Goal: Transaction & Acquisition: Book appointment/travel/reservation

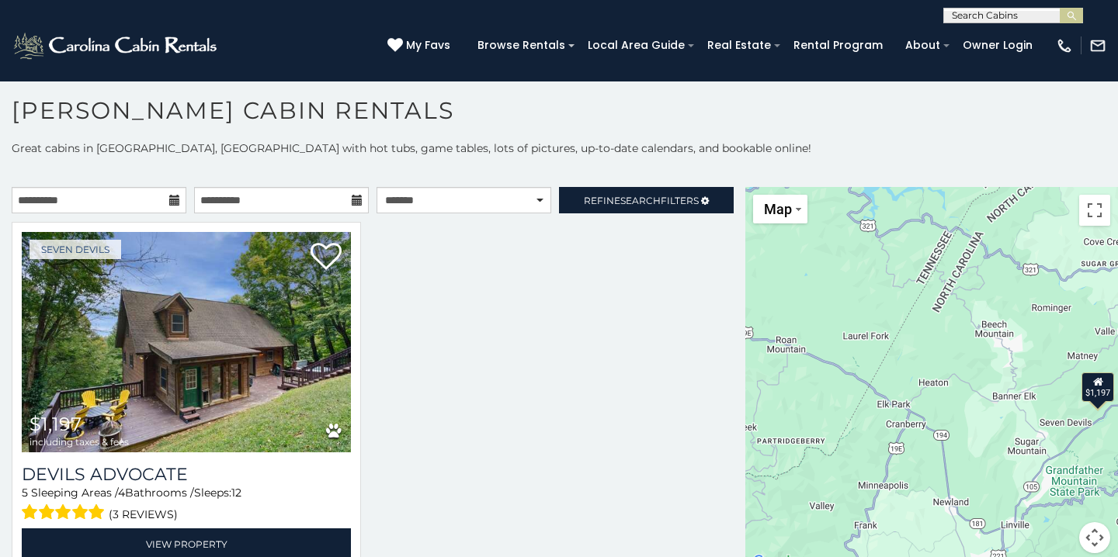
scroll to position [17, 0]
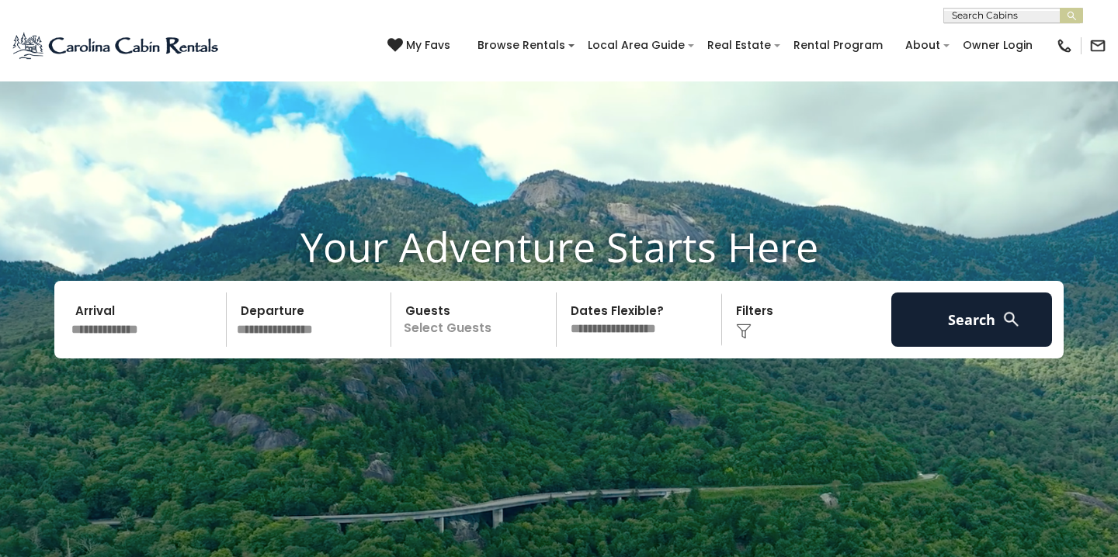
scroll to position [141, 0]
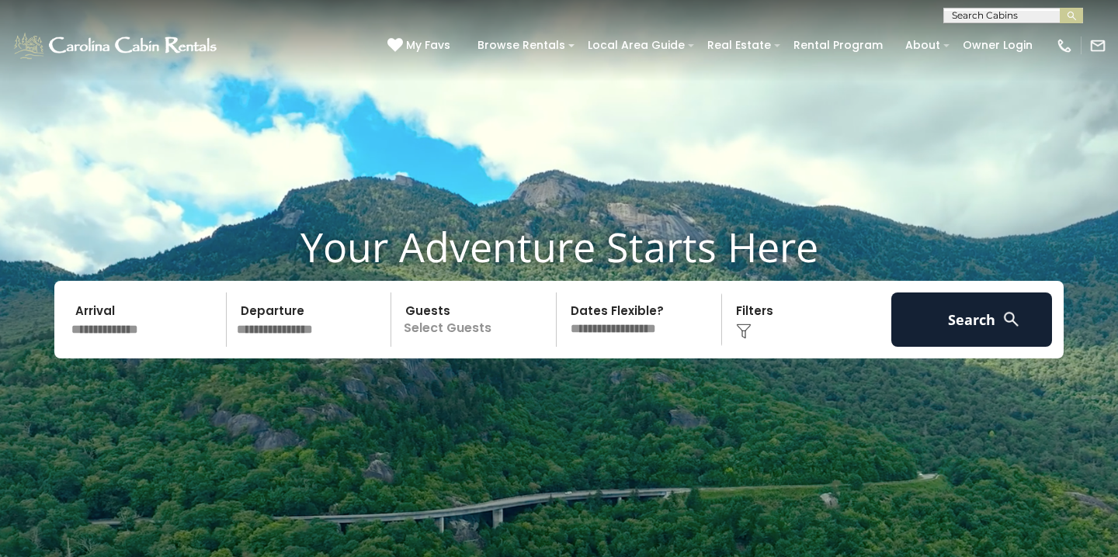
click at [110, 326] on input "text" at bounding box center [146, 320] width 161 height 54
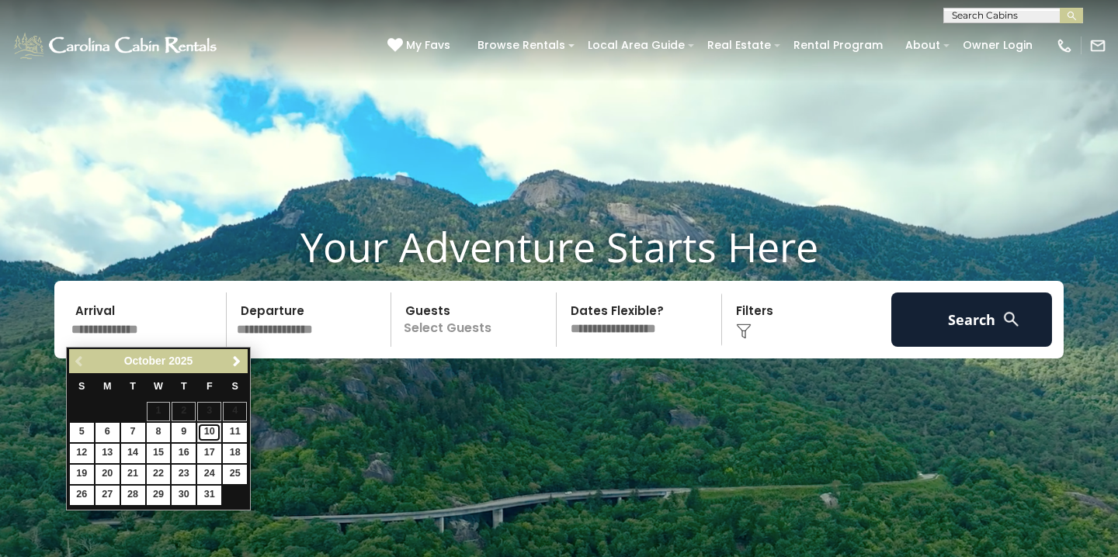
click at [210, 432] on link "10" at bounding box center [209, 432] width 24 height 19
type input "********"
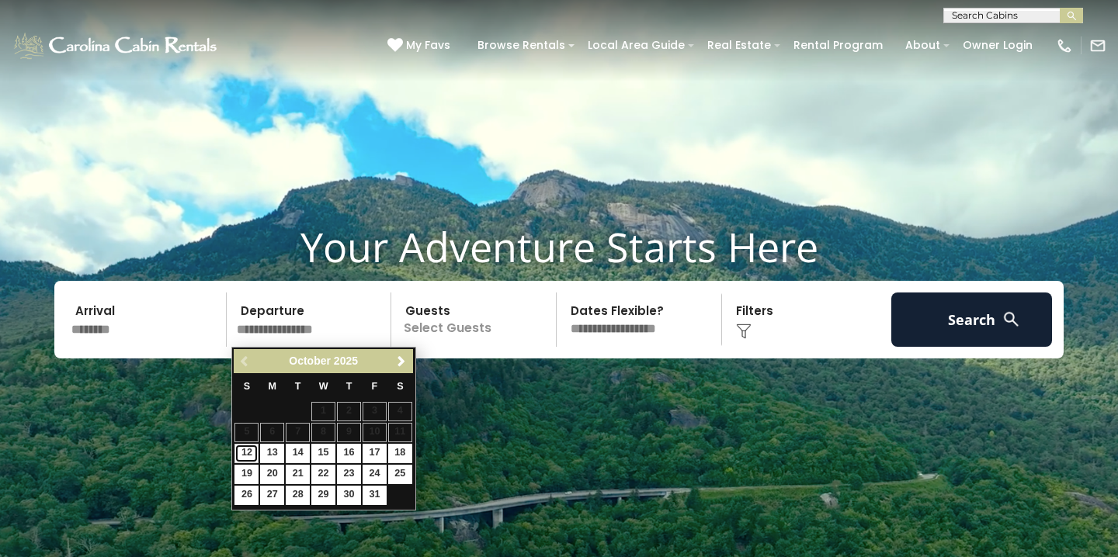
click at [242, 453] on link "12" at bounding box center [246, 453] width 24 height 19
type input "********"
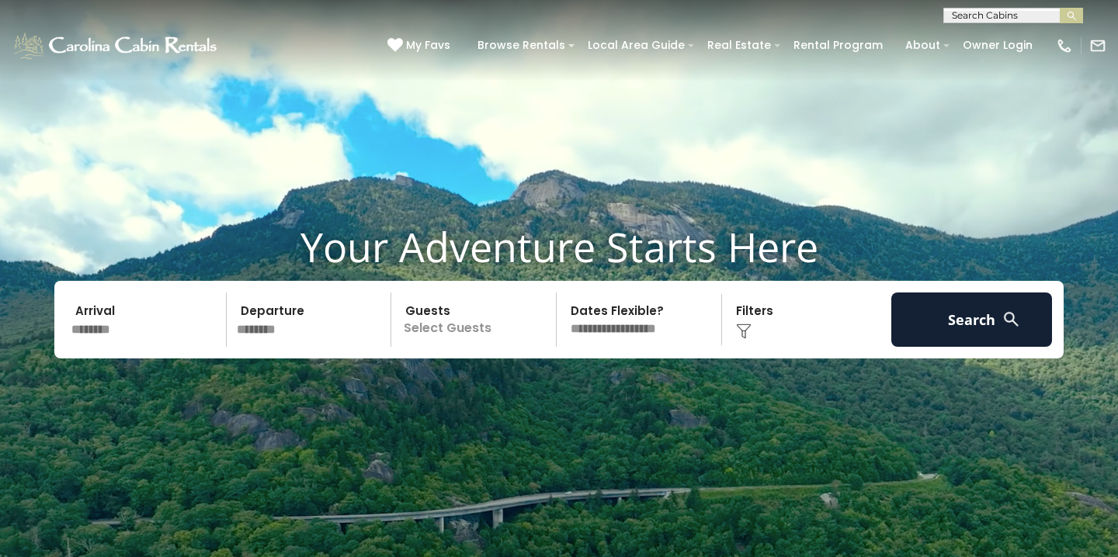
click at [446, 328] on p "Select Guests" at bounding box center [476, 320] width 160 height 54
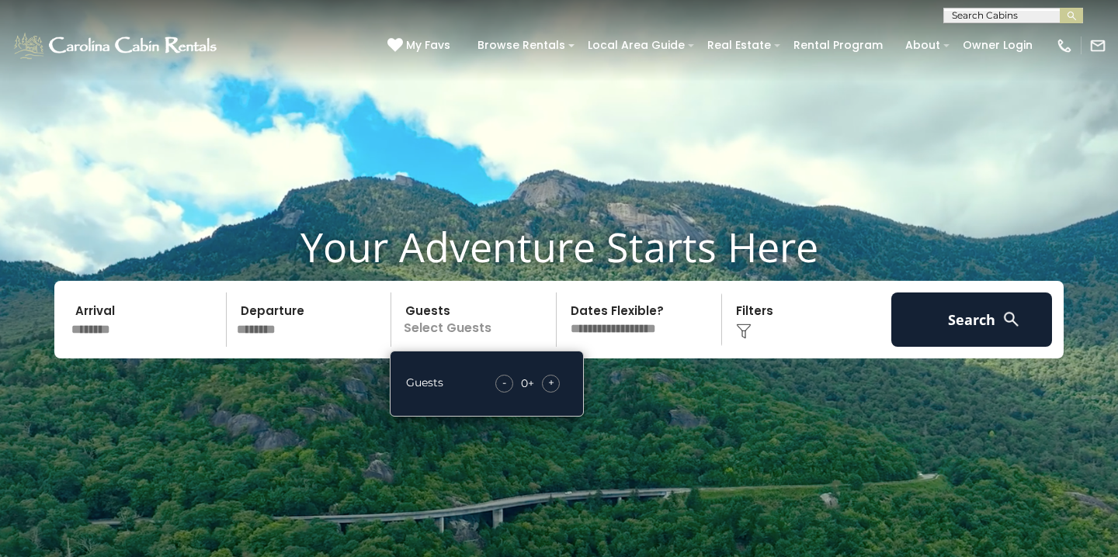
click at [550, 380] on span "+" at bounding box center [551, 383] width 6 height 16
click at [648, 321] on select "**********" at bounding box center [641, 320] width 160 height 54
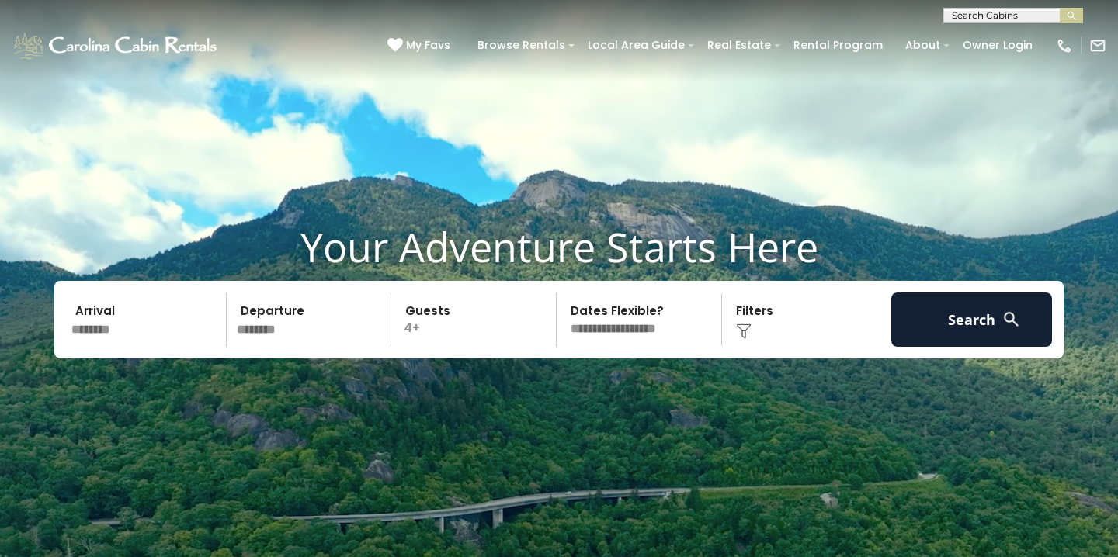
click at [758, 302] on div "Click to Choose" at bounding box center [807, 320] width 161 height 54
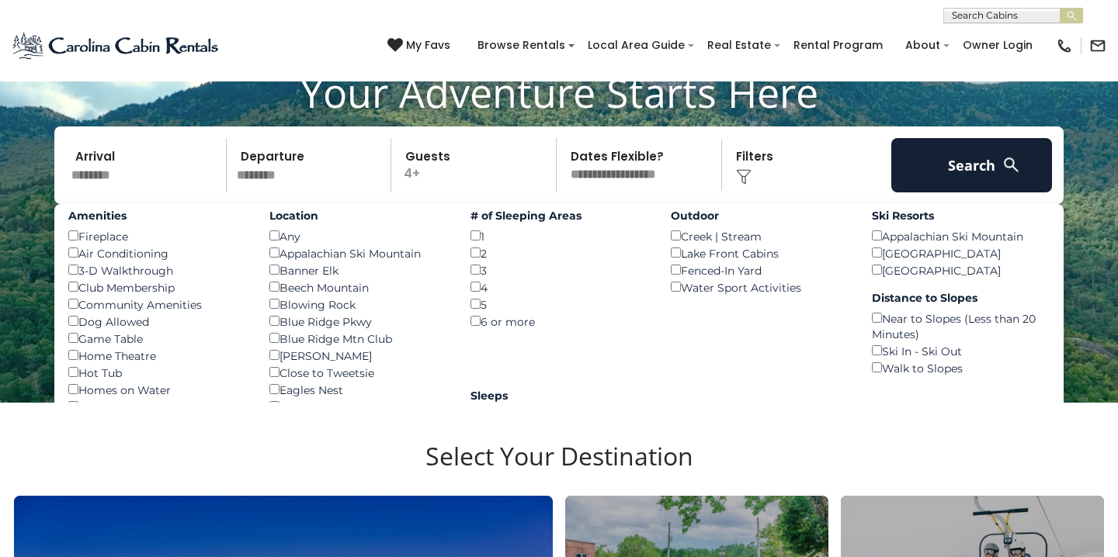
scroll to position [146, 0]
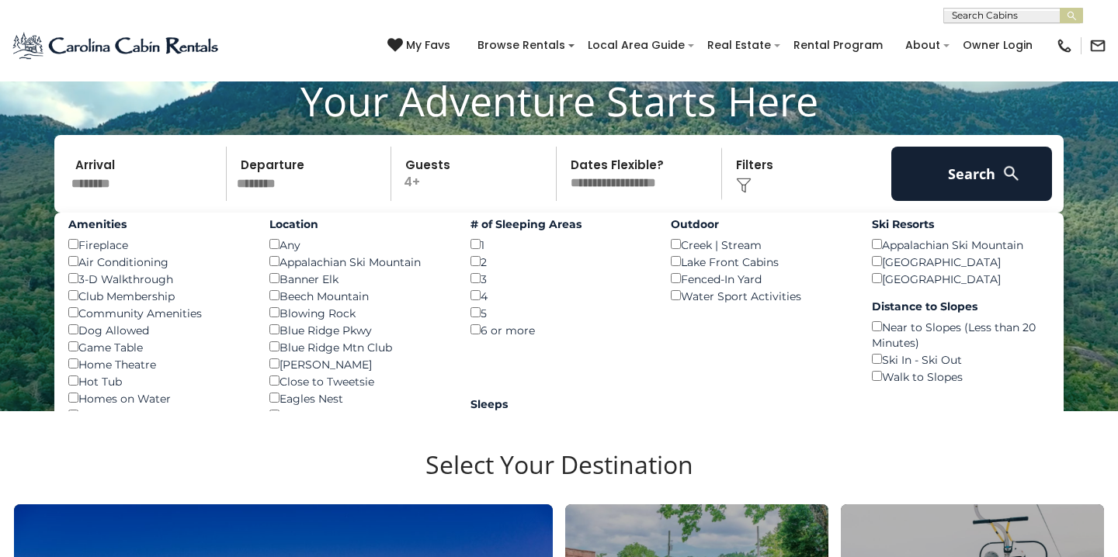
drag, startPoint x: 411, startPoint y: 328, endPoint x: 395, endPoint y: 235, distance: 94.4
click at [395, 235] on div "Location Any () Appalachian Ski Mountain () Banner Elk () Beech Mountain () Blo…" at bounding box center [358, 436] width 201 height 446
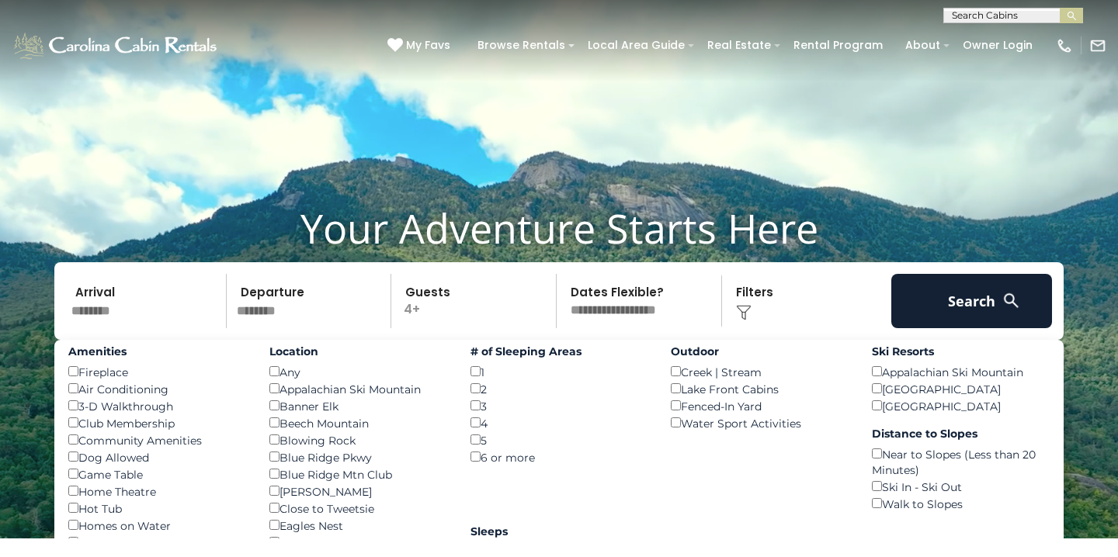
scroll to position [0, 0]
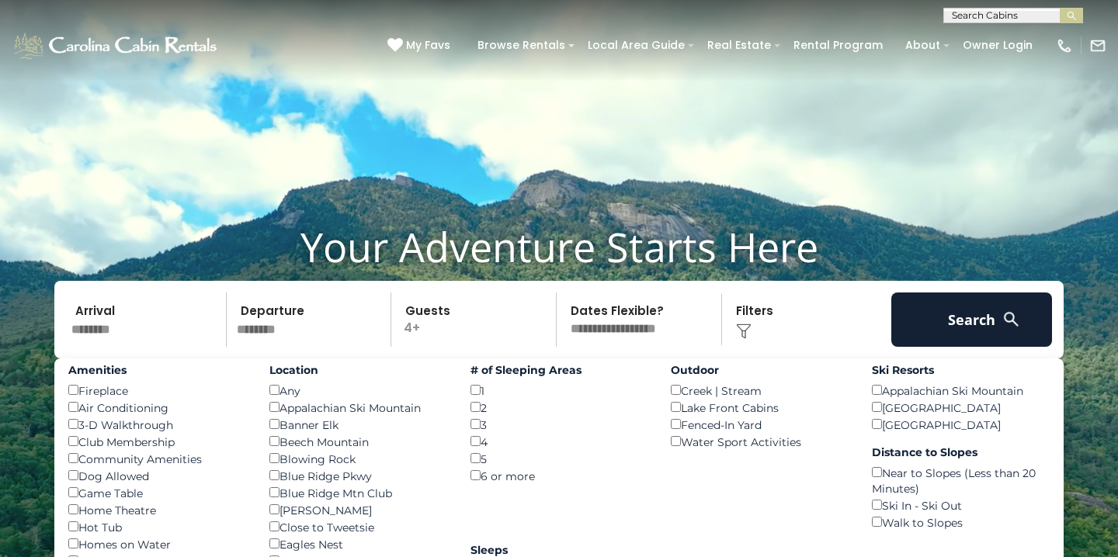
click at [740, 329] on img at bounding box center [744, 332] width 16 height 16
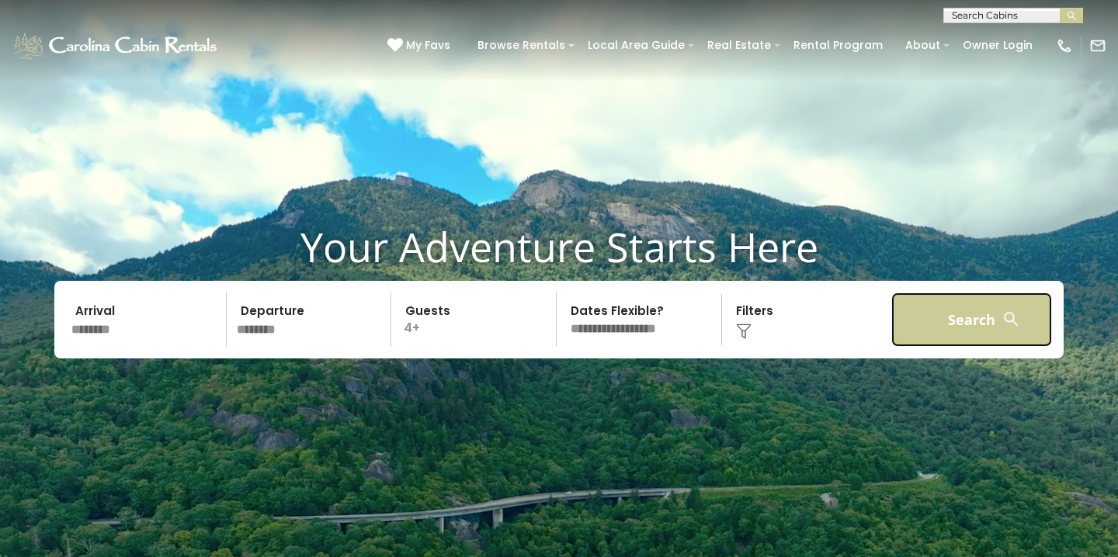
click at [956, 308] on button "Search" at bounding box center [971, 320] width 161 height 54
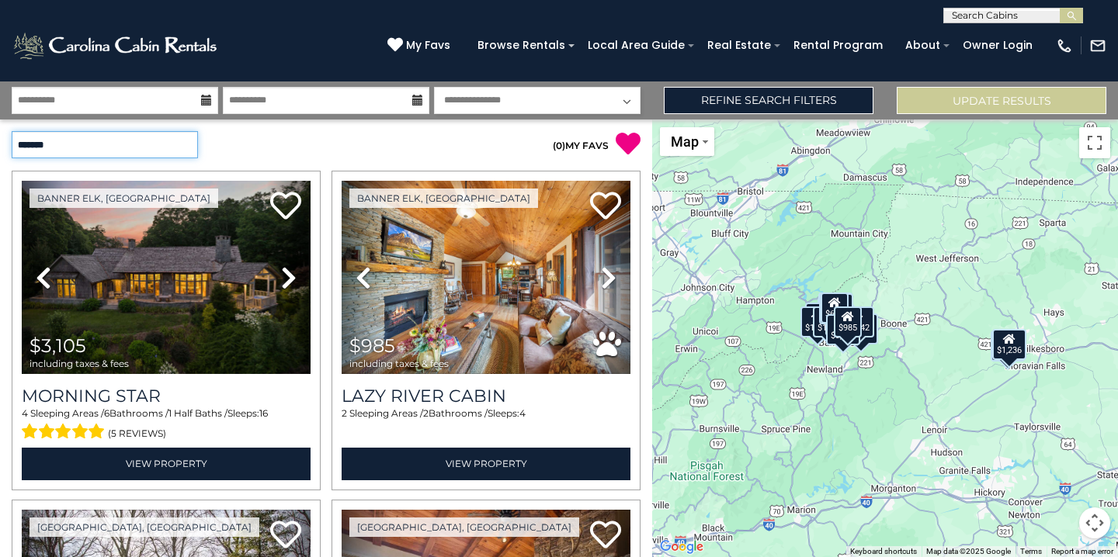
click at [193, 148] on select "**********" at bounding box center [105, 144] width 186 height 27
select select "*********"
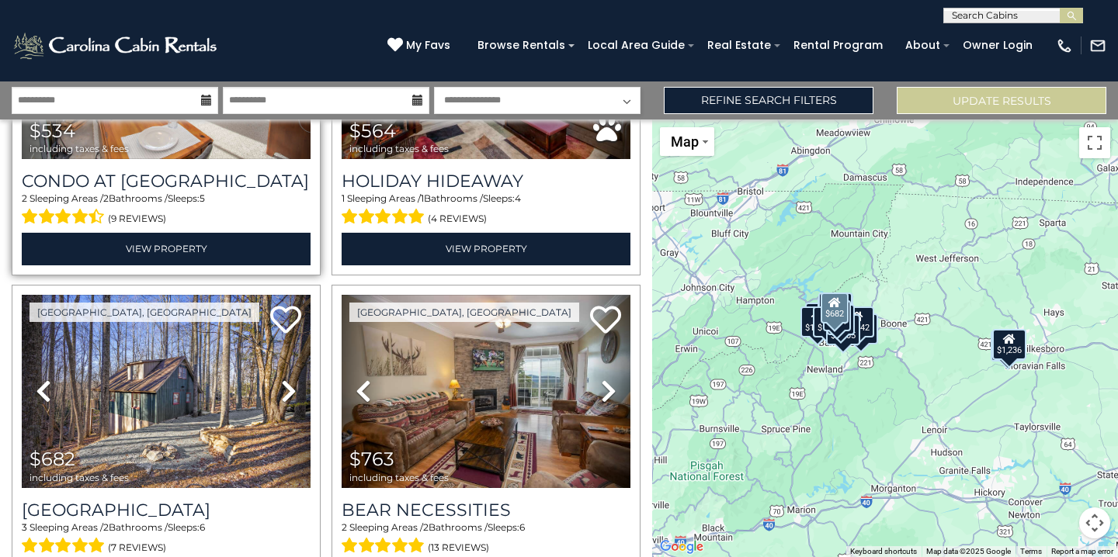
scroll to position [223, 0]
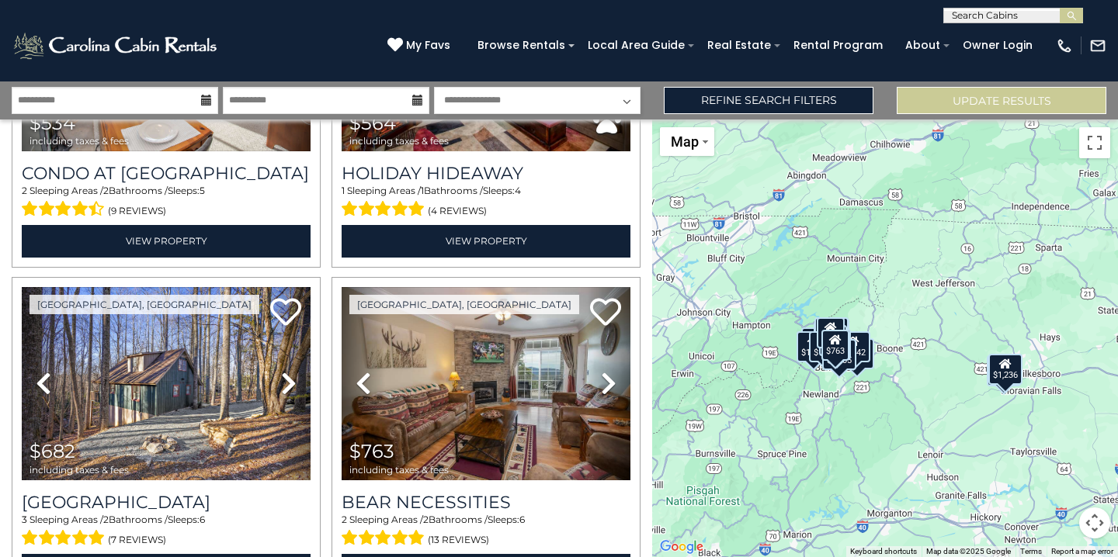
drag, startPoint x: 876, startPoint y: 377, endPoint x: 848, endPoint y: 413, distance: 45.8
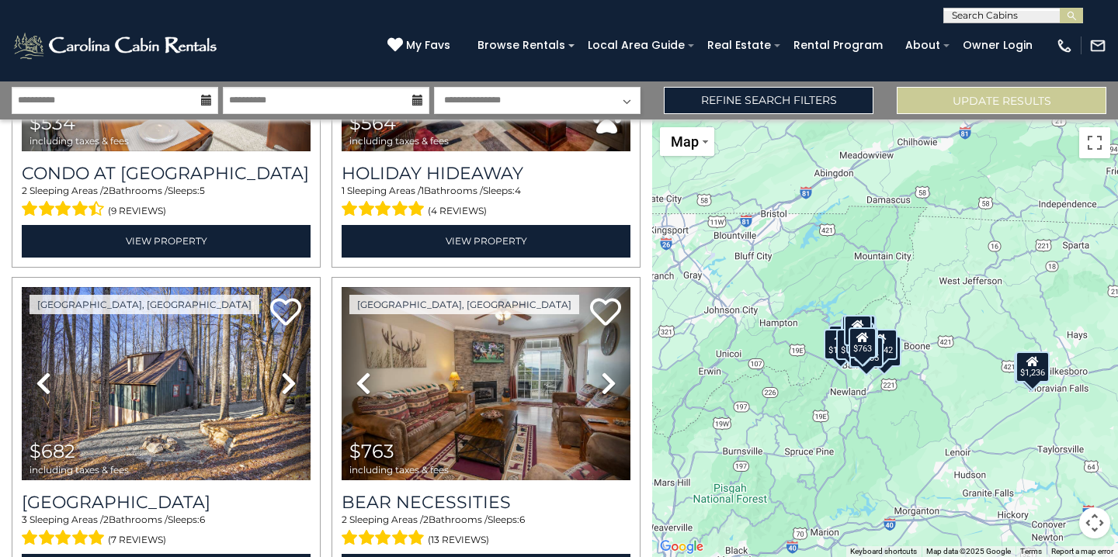
drag, startPoint x: 848, startPoint y: 413, endPoint x: 908, endPoint y: 393, distance: 63.8
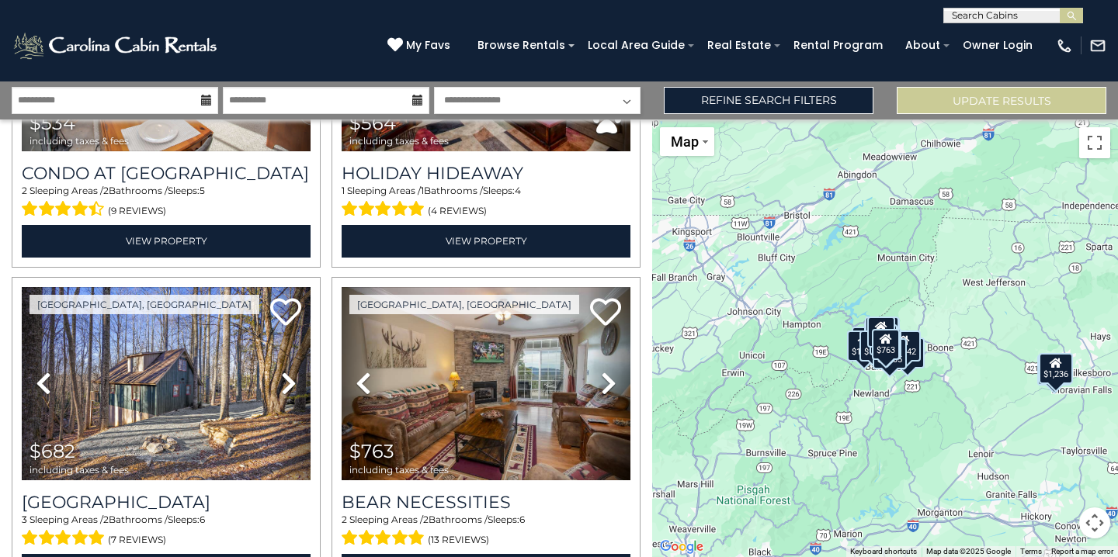
drag, startPoint x: 908, startPoint y: 393, endPoint x: 933, endPoint y: 401, distance: 26.0
click at [1098, 152] on button "Toggle fullscreen view" at bounding box center [1094, 142] width 31 height 31
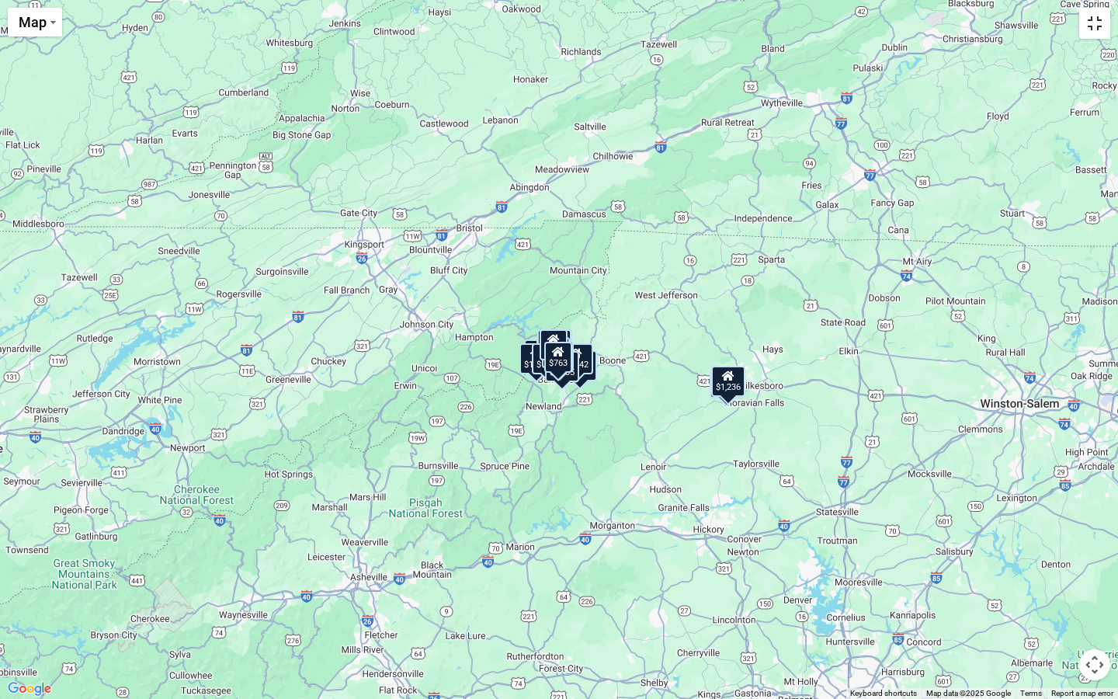
click at [1094, 34] on button "Toggle fullscreen view" at bounding box center [1094, 23] width 31 height 31
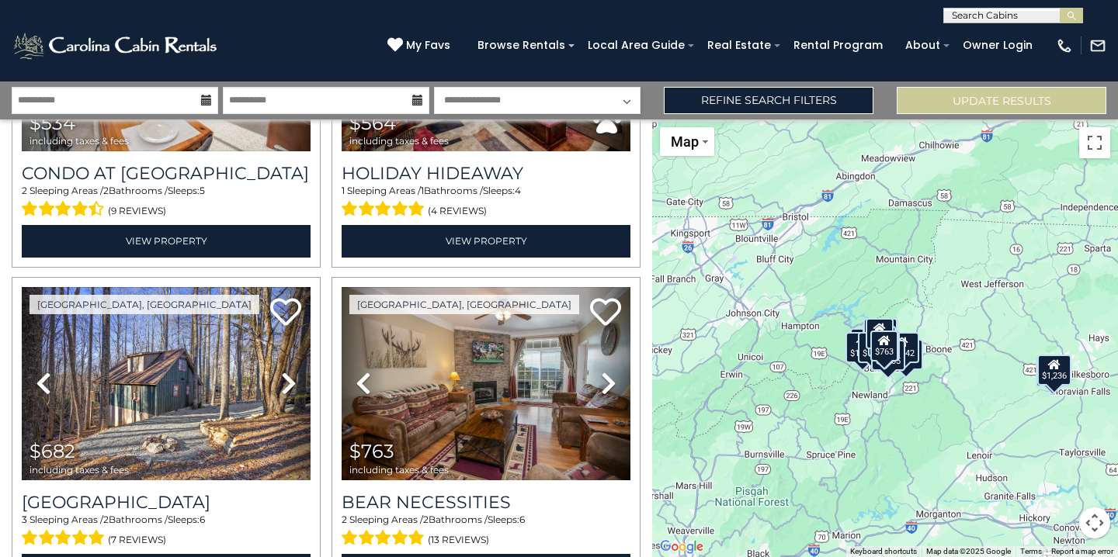
click at [1094, 519] on button "Map camera controls" at bounding box center [1094, 523] width 31 height 31
click at [1056, 442] on button "Zoom in" at bounding box center [1055, 445] width 31 height 31
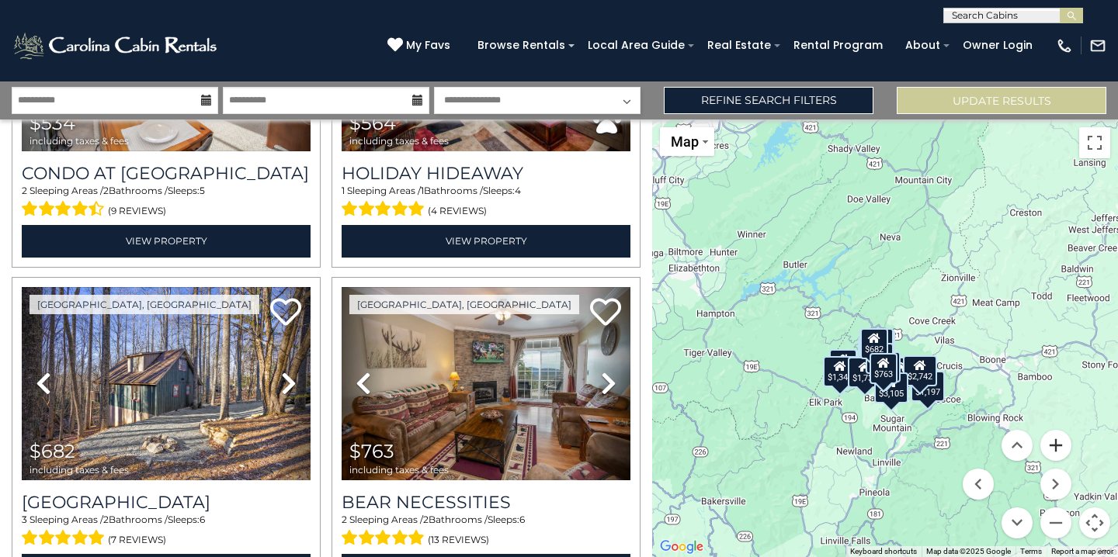
click at [1056, 442] on button "Zoom in" at bounding box center [1055, 445] width 31 height 31
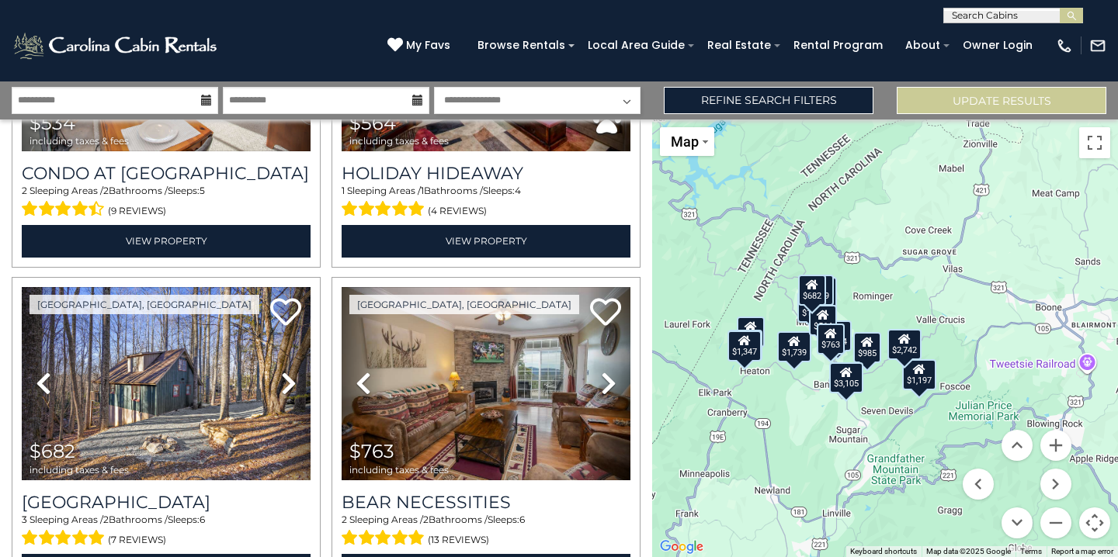
drag, startPoint x: 980, startPoint y: 370, endPoint x: 926, endPoint y: 295, distance: 92.4
click at [927, 295] on div "$534 $564 $682 $763 $778 $985 $996 $1,145 $1,197 $1,236 $1,294 $1,347 $1,409 $1…" at bounding box center [885, 339] width 466 height 438
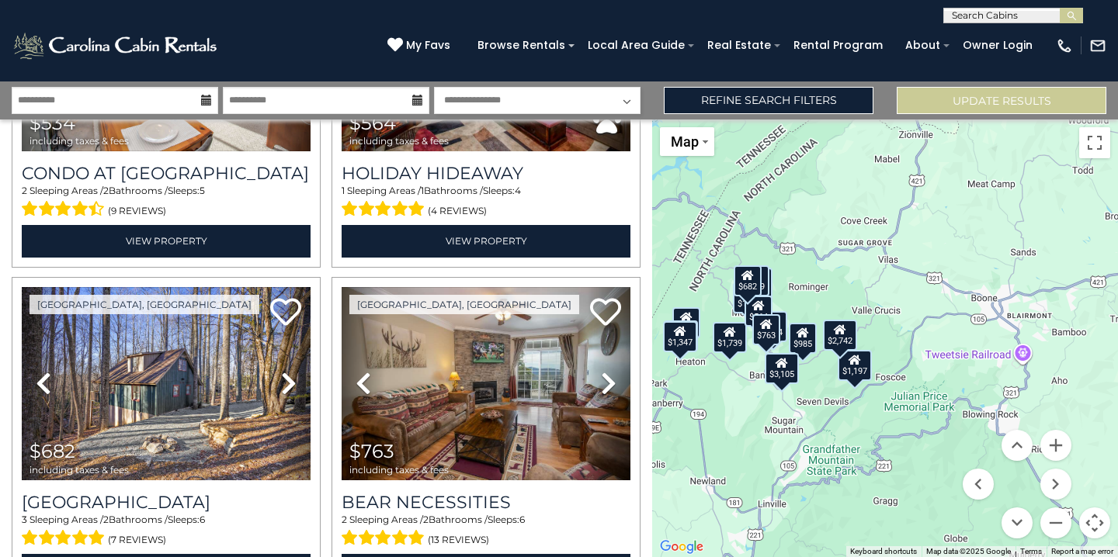
drag, startPoint x: 941, startPoint y: 487, endPoint x: 877, endPoint y: 475, distance: 64.7
click at [877, 475] on div "$534 $564 $682 $763 $778 $985 $996 $1,145 $1,197 $1,236 $1,294 $1,347 $1,409 $1…" at bounding box center [885, 339] width 466 height 438
click at [1056, 443] on button "Zoom in" at bounding box center [1055, 445] width 31 height 31
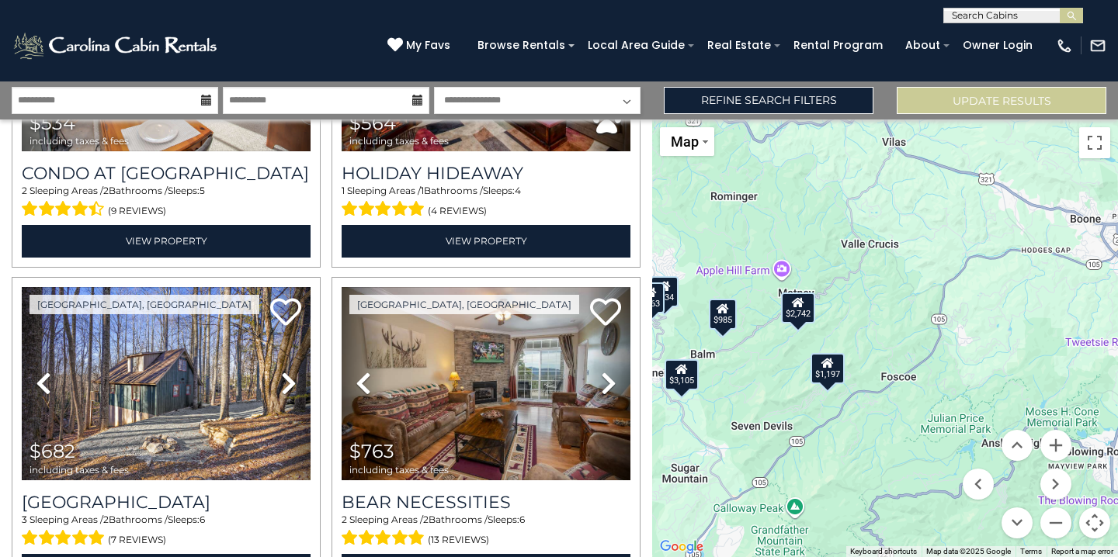
drag, startPoint x: 936, startPoint y: 397, endPoint x: 937, endPoint y: 358, distance: 39.6
click at [938, 358] on div "$534 $564 $682 $763 $778 $985 $996 $1,145 $1,197 $1,236 $1,294 $1,347 $1,409 $1…" at bounding box center [885, 339] width 466 height 438
click at [820, 373] on div "$1,197" at bounding box center [825, 368] width 34 height 31
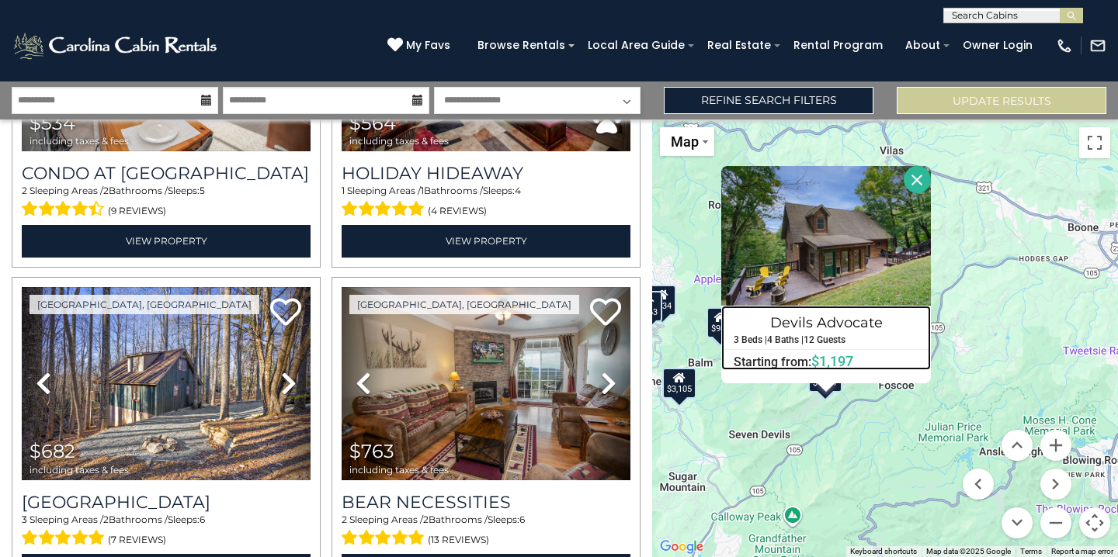
click at [793, 319] on h4 "Devils Advocate" at bounding box center [826, 322] width 208 height 25
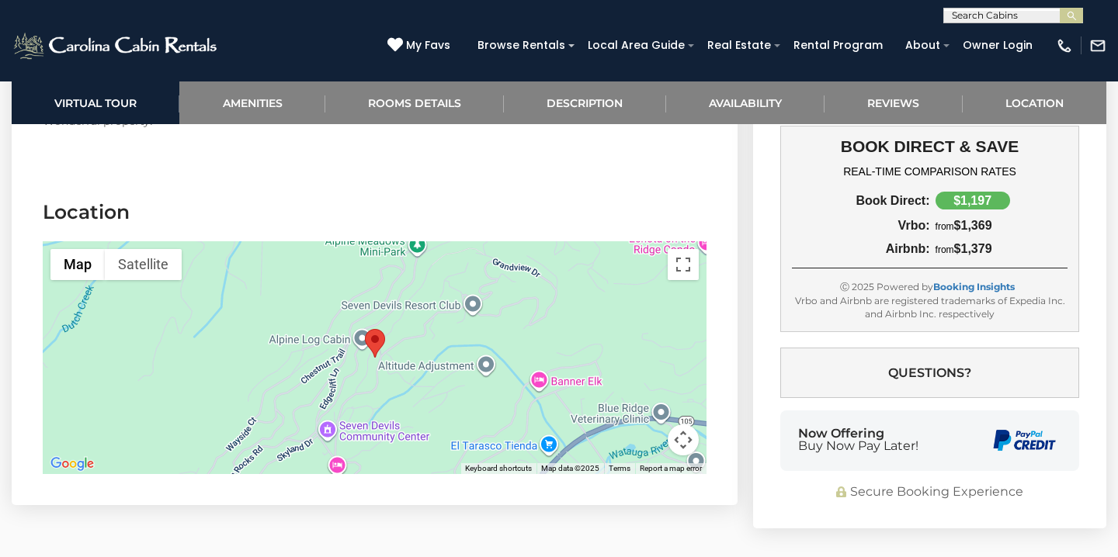
scroll to position [3956, 0]
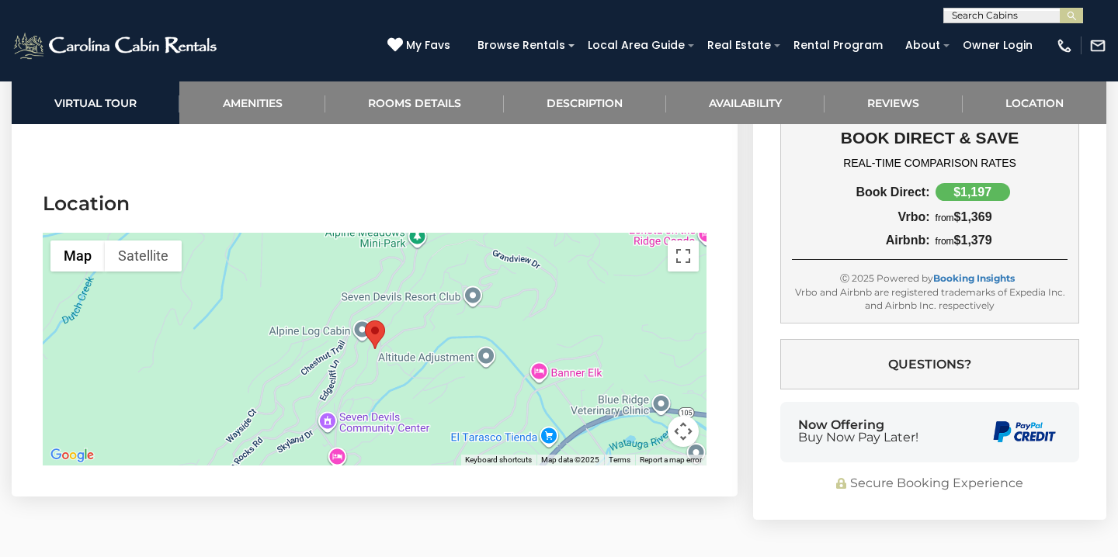
click at [365, 321] on area "Devils Advocate" at bounding box center [365, 321] width 0 height 0
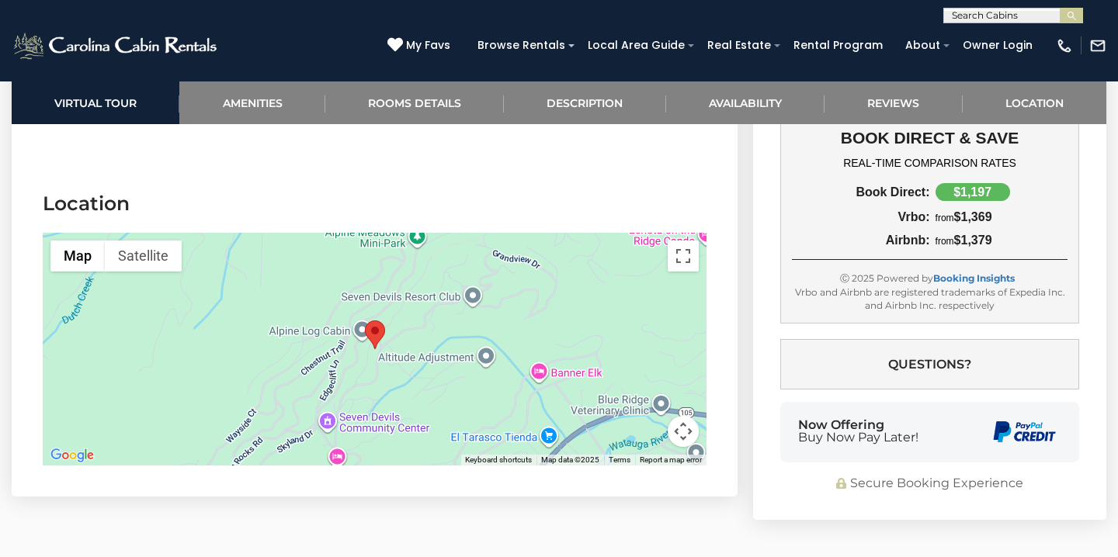
click at [365, 321] on area "Devils Advocate" at bounding box center [365, 321] width 0 height 0
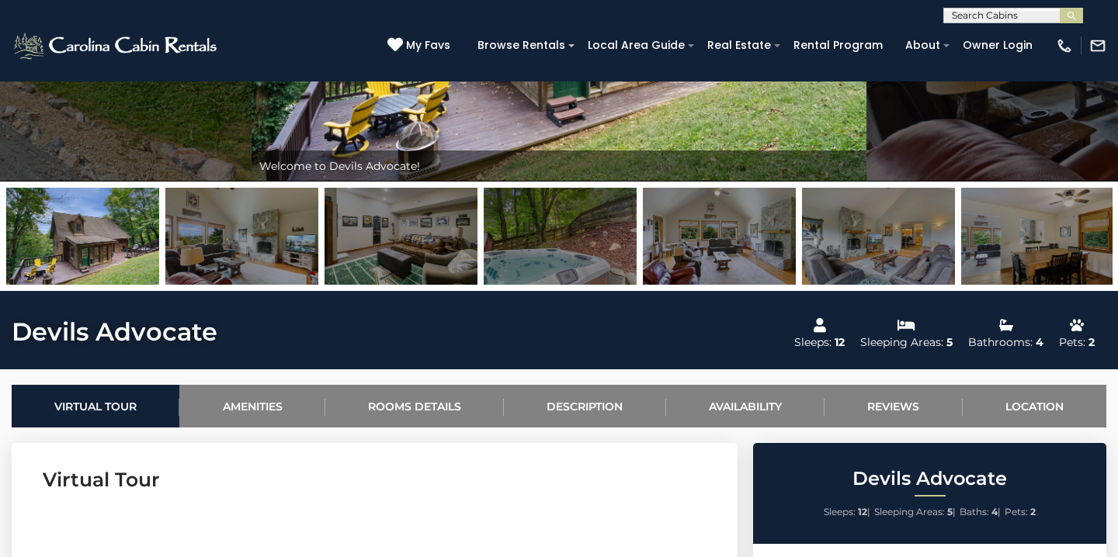
scroll to position [313, 0]
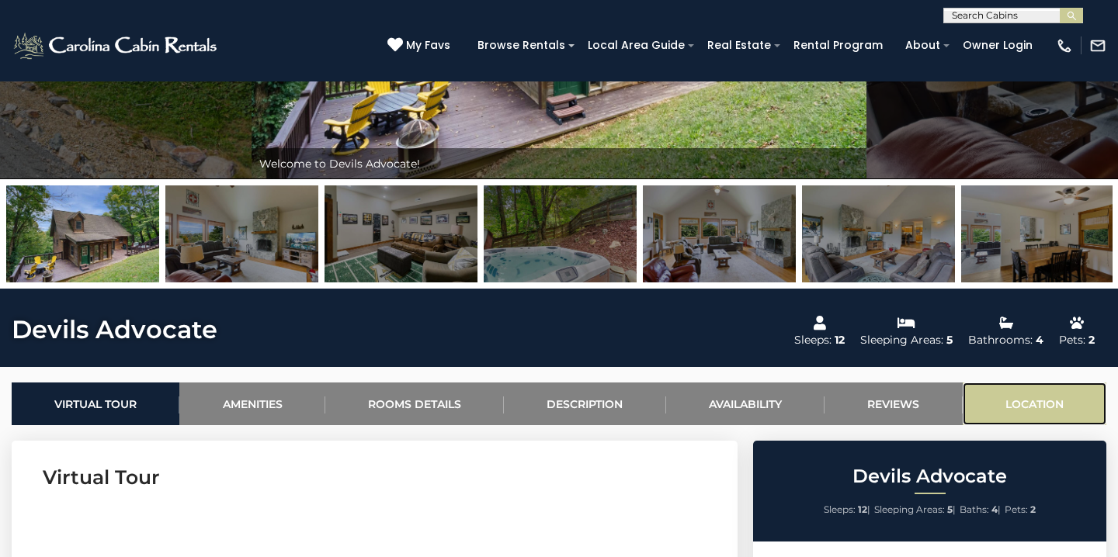
click at [1024, 383] on link "Location" at bounding box center [1034, 404] width 144 height 43
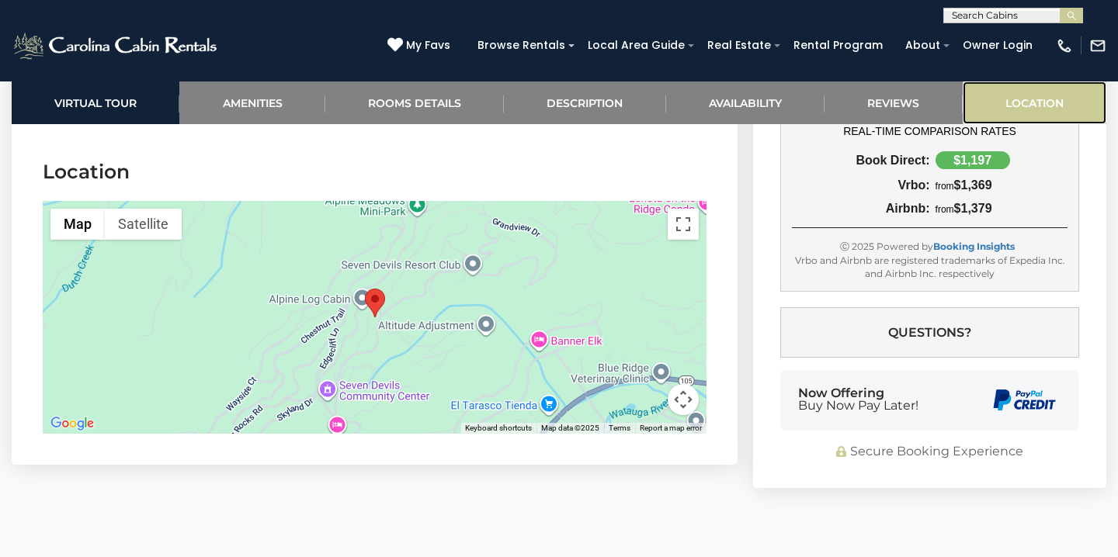
scroll to position [4006, 0]
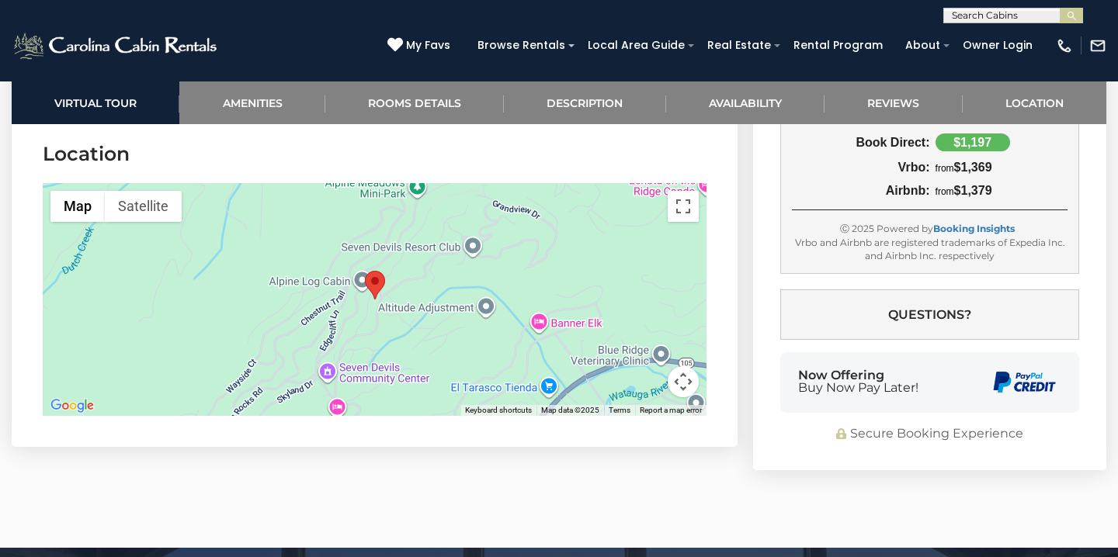
drag, startPoint x: 192, startPoint y: 317, endPoint x: 224, endPoint y: 317, distance: 31.8
click at [206, 317] on div at bounding box center [375, 299] width 664 height 233
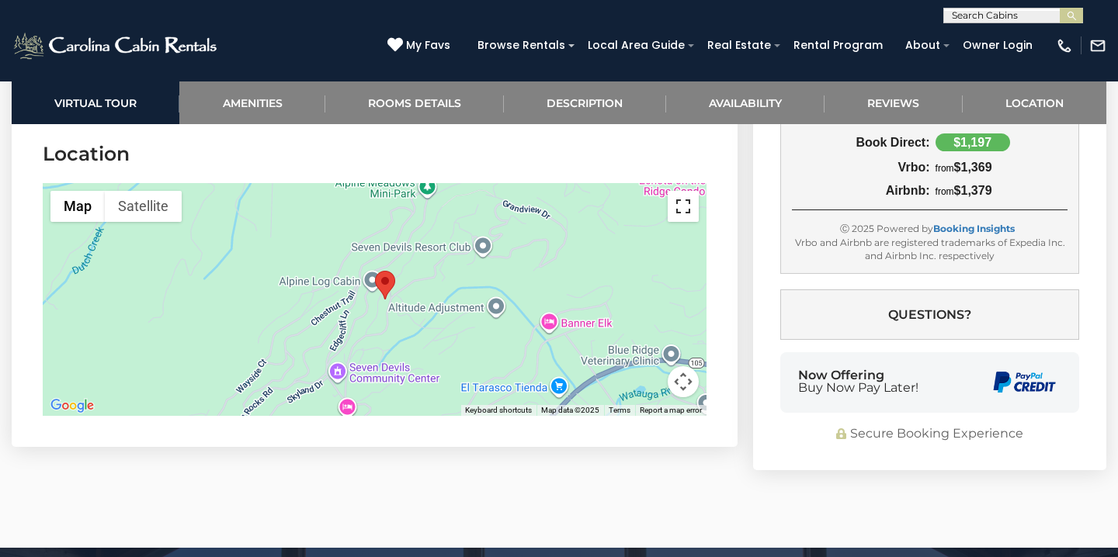
click at [688, 203] on button "Toggle fullscreen view" at bounding box center [683, 206] width 31 height 31
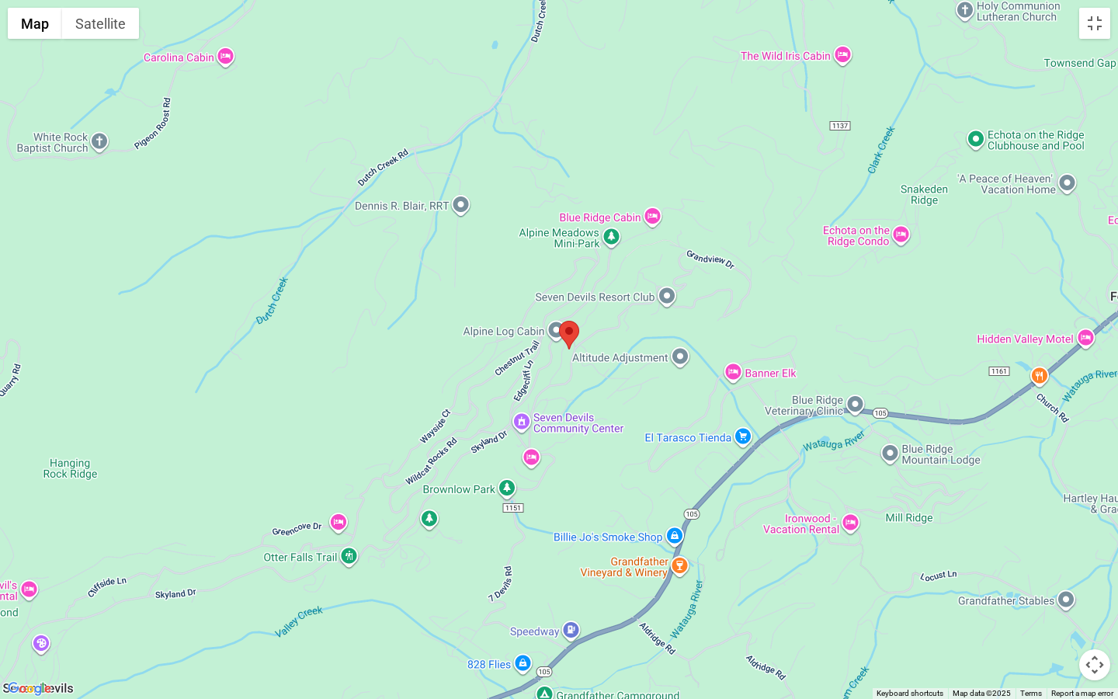
click at [617, 246] on div at bounding box center [559, 349] width 1118 height 699
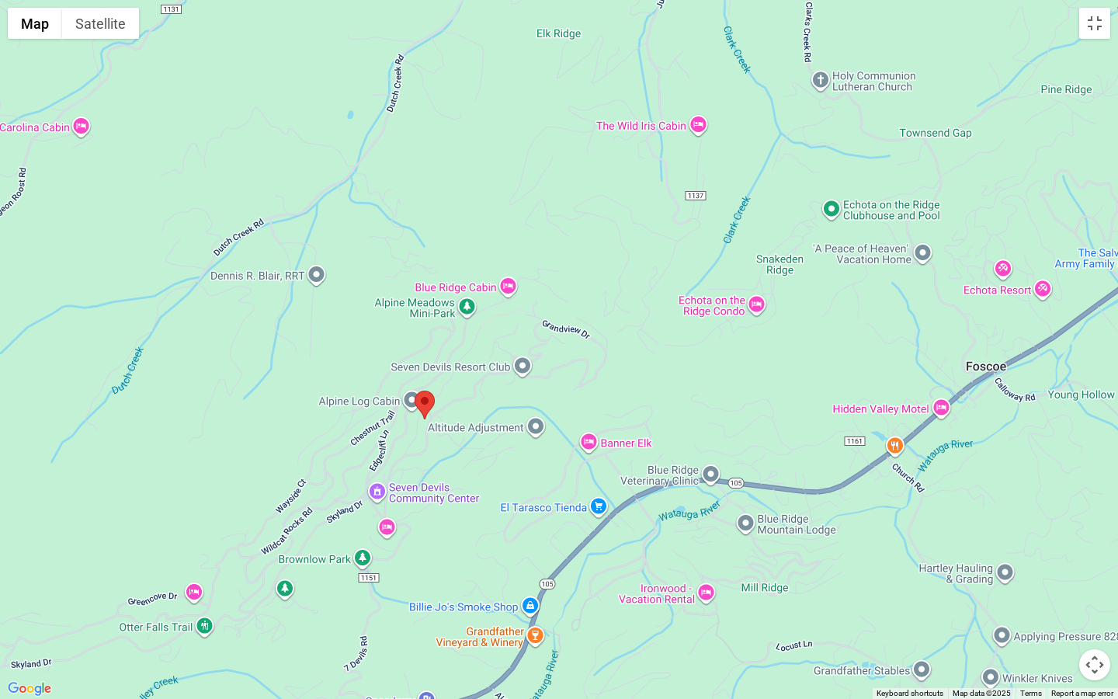
drag, startPoint x: 687, startPoint y: 236, endPoint x: 543, endPoint y: 317, distance: 165.1
click at [543, 317] on div at bounding box center [559, 349] width 1118 height 699
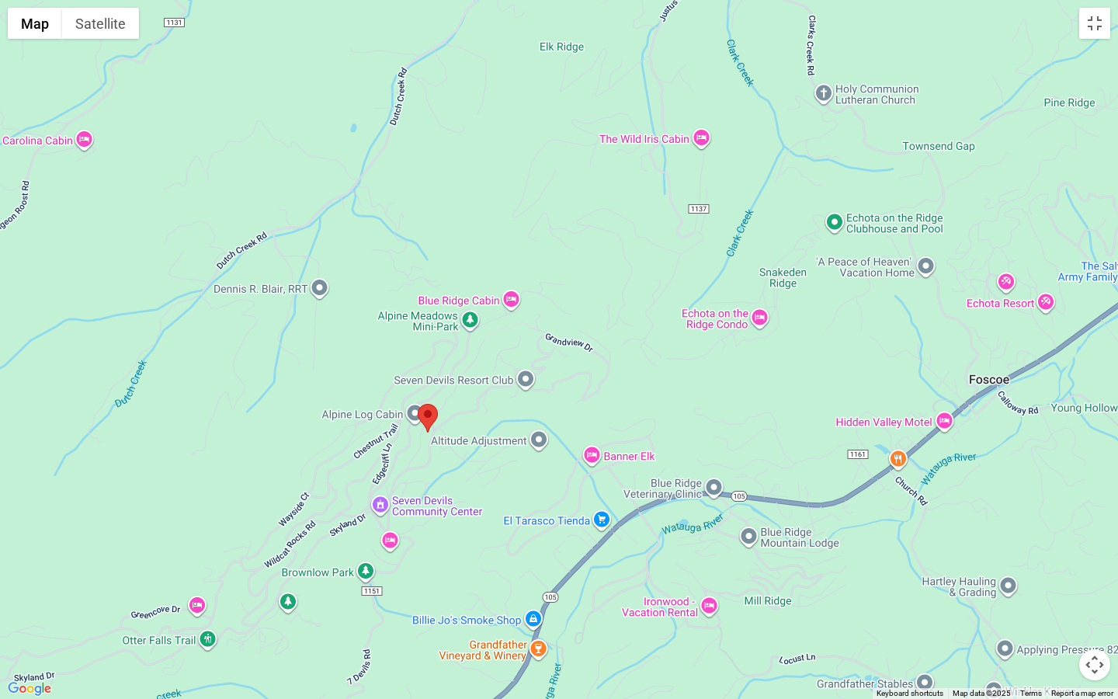
click at [1092, 557] on button "Map camera controls" at bounding box center [1094, 664] width 31 height 31
click at [1050, 557] on button "Zoom in" at bounding box center [1055, 586] width 31 height 31
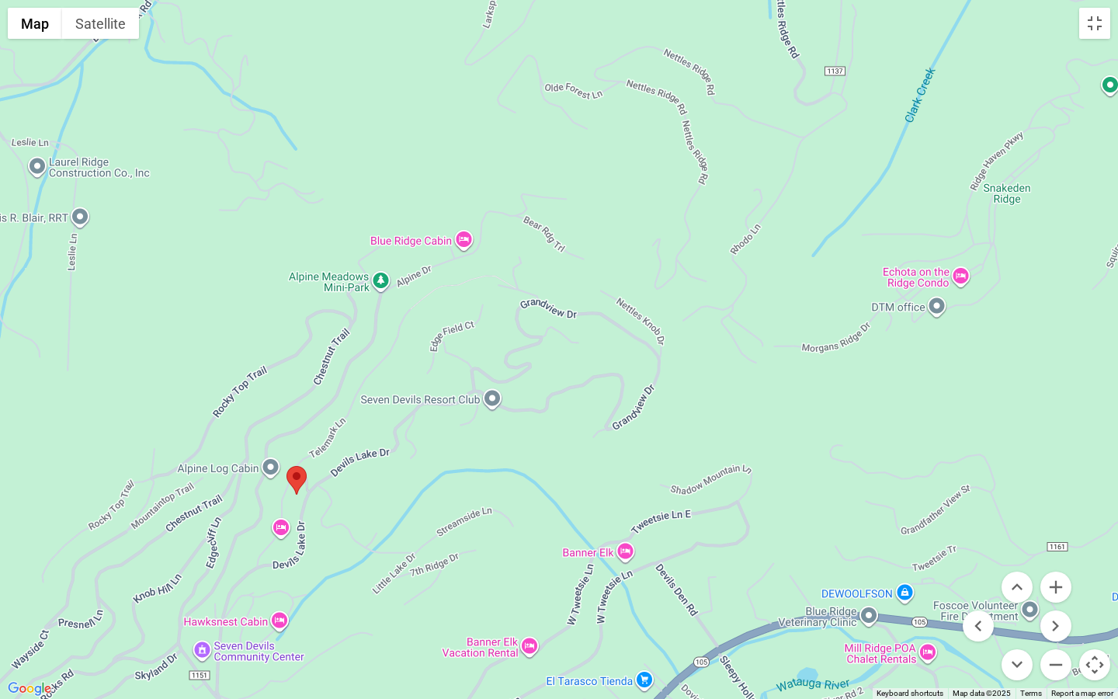
drag, startPoint x: 573, startPoint y: 428, endPoint x: 573, endPoint y: 401, distance: 27.2
click at [573, 401] on div at bounding box center [559, 349] width 1118 height 699
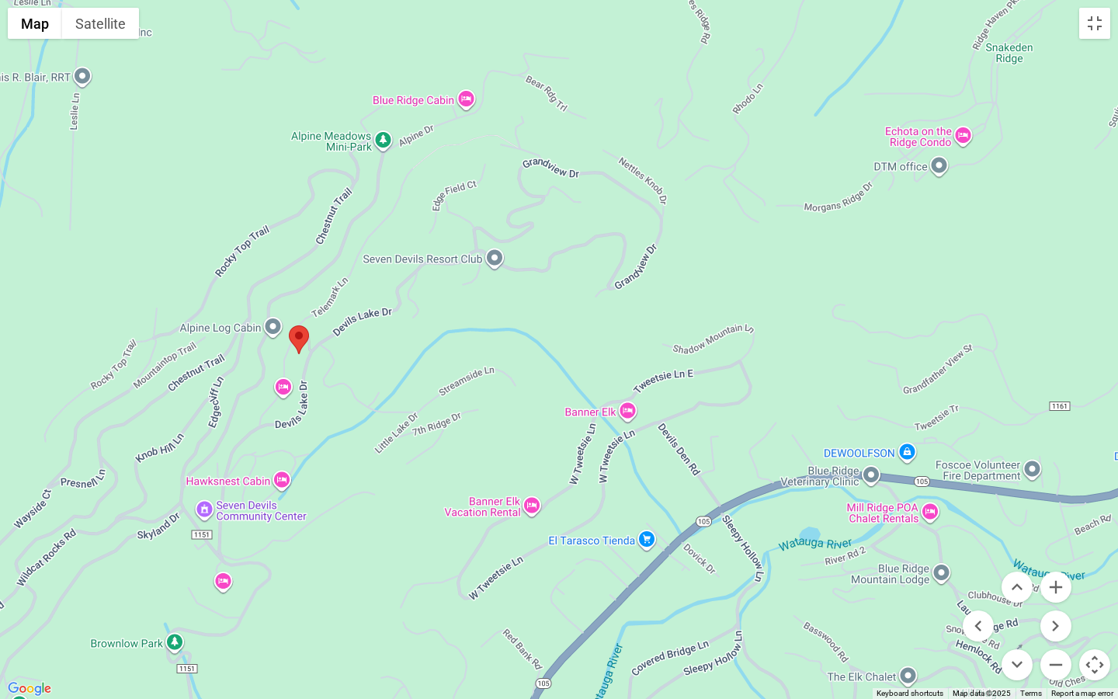
drag, startPoint x: 573, startPoint y: 401, endPoint x: 575, endPoint y: 264, distance: 136.6
click at [575, 264] on div at bounding box center [559, 349] width 1118 height 699
click at [290, 324] on area "Devils Advocate" at bounding box center [290, 324] width 0 height 0
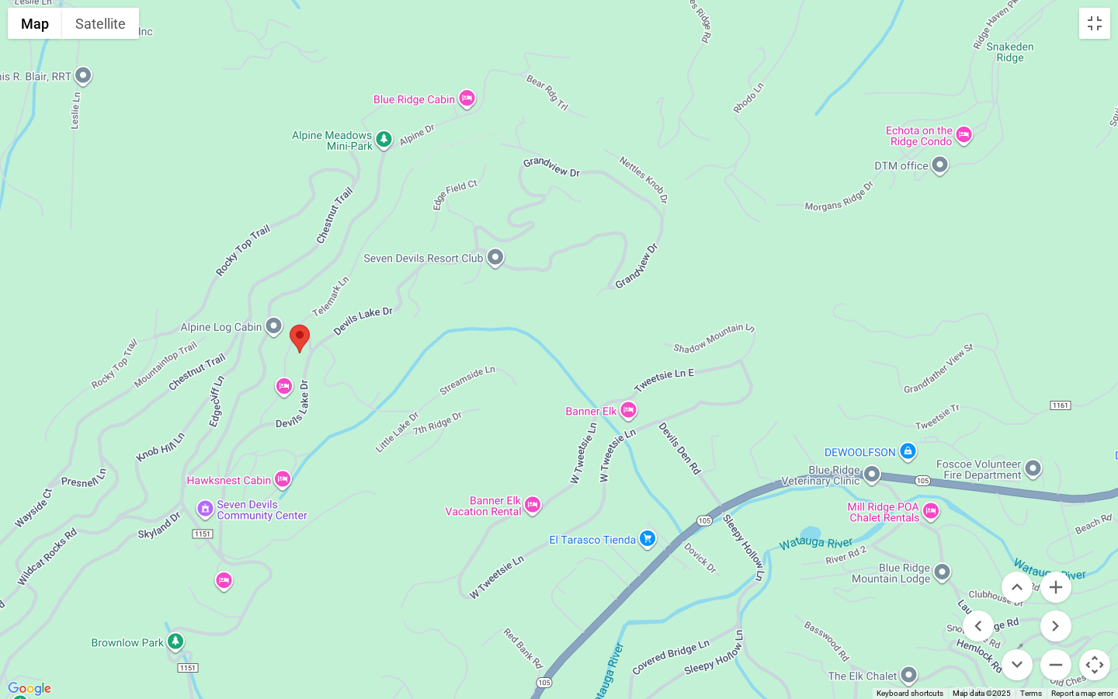
click at [290, 324] on area "Devils Advocate" at bounding box center [290, 324] width 0 height 0
click at [1094, 30] on button "Toggle fullscreen view" at bounding box center [1094, 23] width 31 height 31
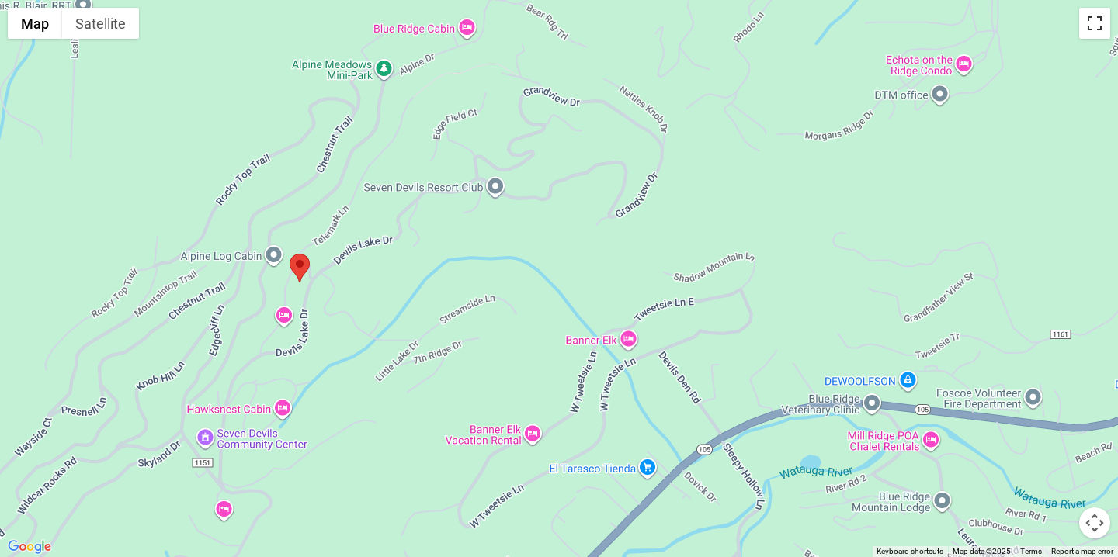
scroll to position [192, 0]
